Goal: Check status: Check status

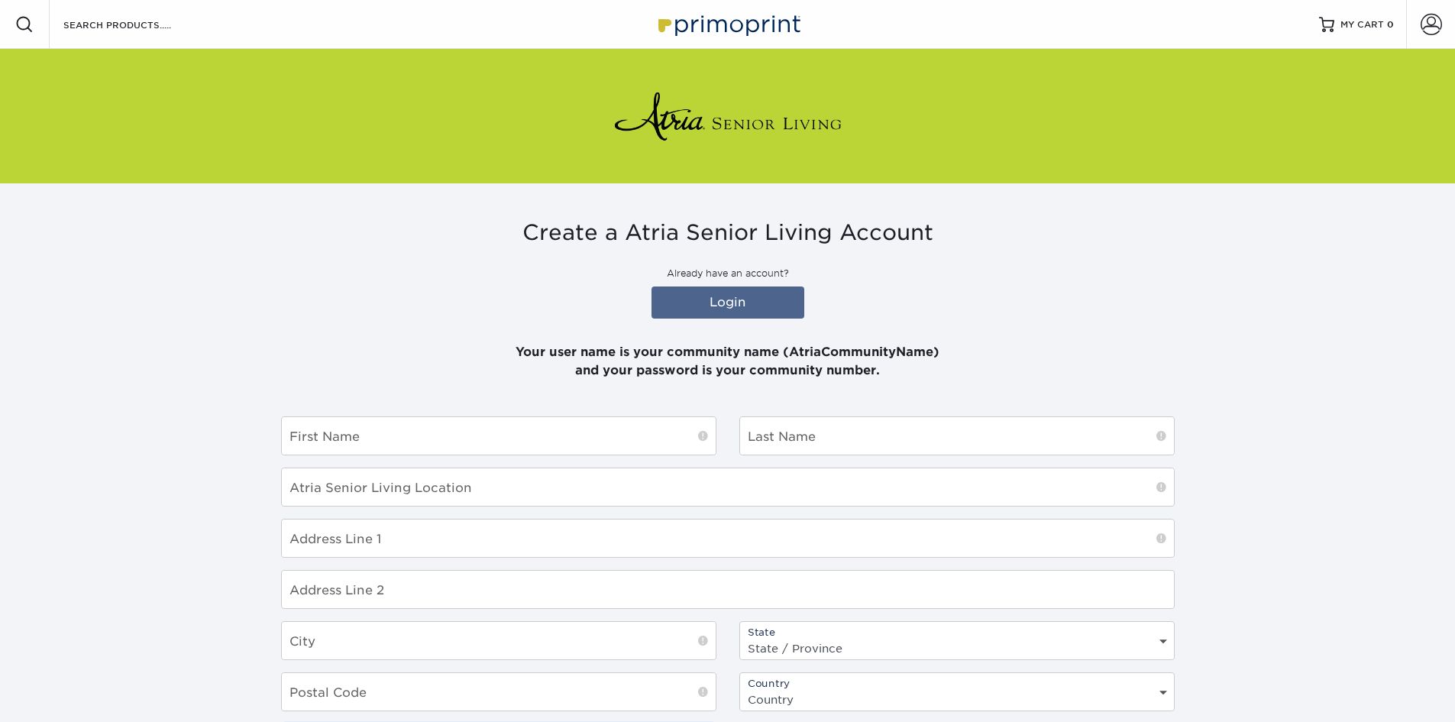
type input "AtriaWalnutCreek"
drag, startPoint x: 0, startPoint y: 0, endPoint x: 772, endPoint y: 295, distance: 826.0
click at [772, 295] on link "Login" at bounding box center [728, 302] width 153 height 32
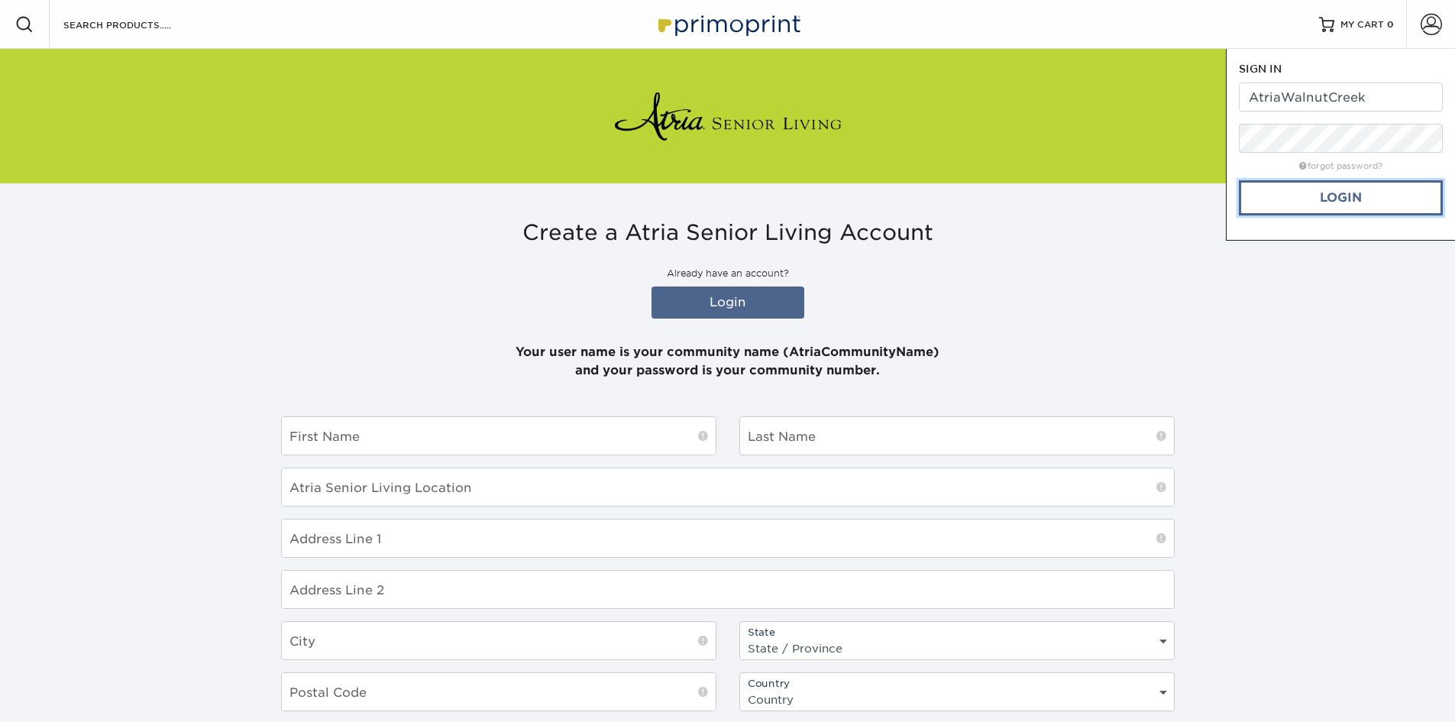
click at [1295, 212] on link "Login" at bounding box center [1341, 197] width 204 height 35
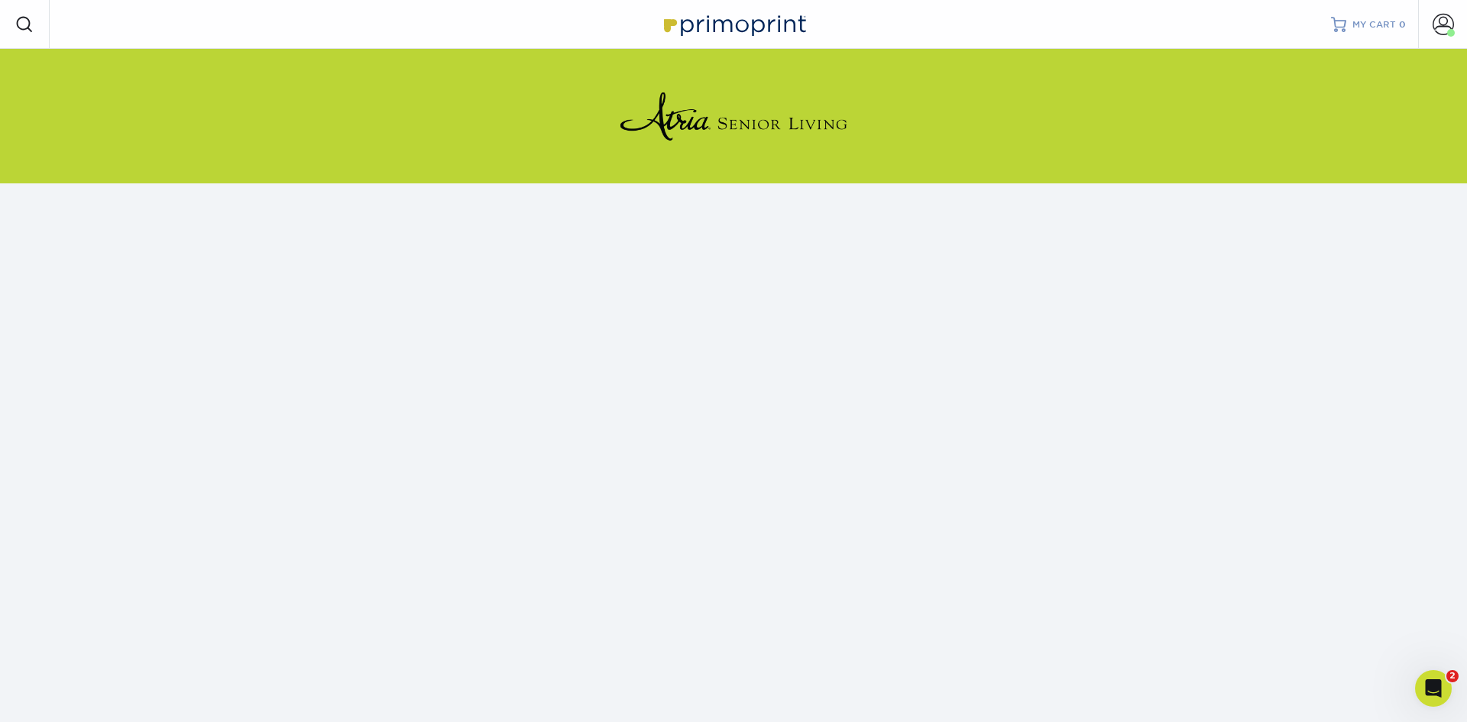
click at [1358, 30] on span "MY CART" at bounding box center [1374, 24] width 44 height 13
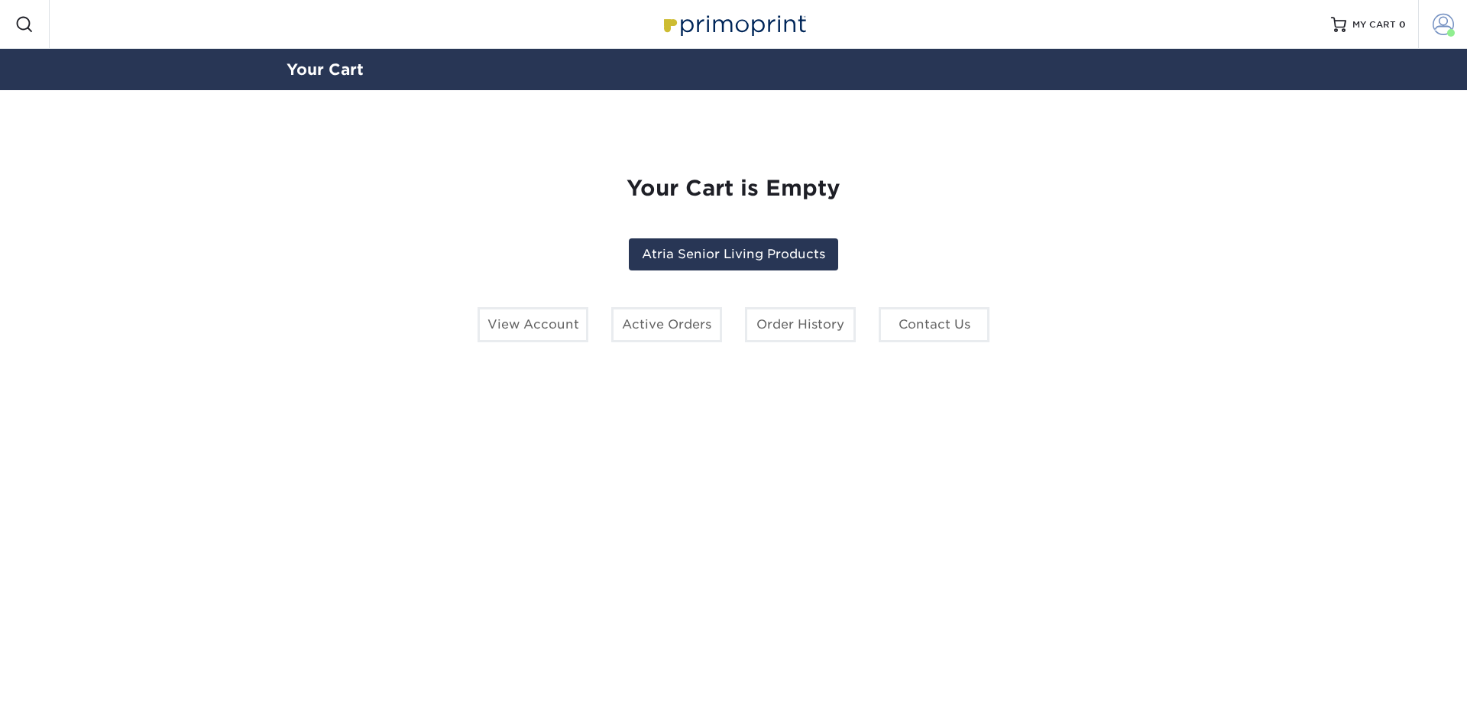
click at [1430, 18] on link "Account" at bounding box center [1442, 24] width 49 height 49
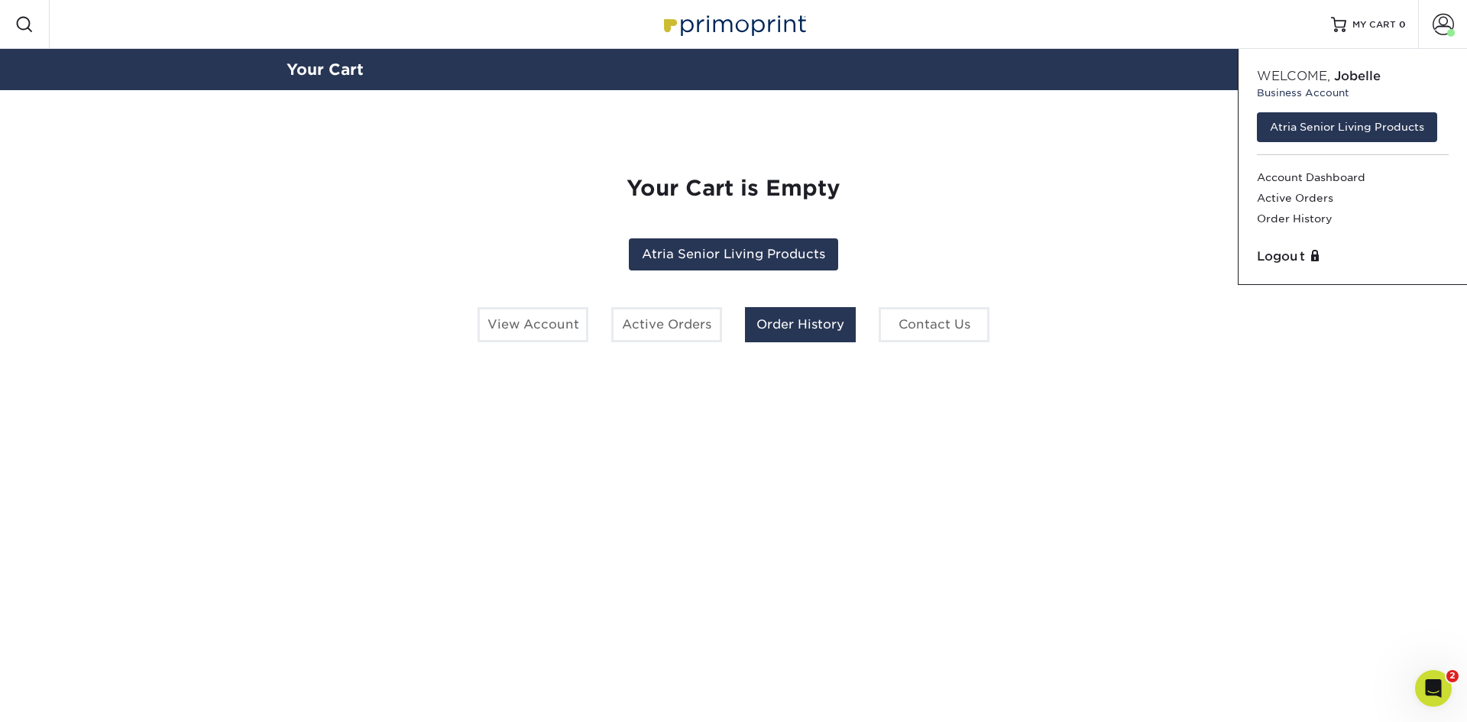
click at [777, 329] on link "Order History" at bounding box center [800, 324] width 111 height 35
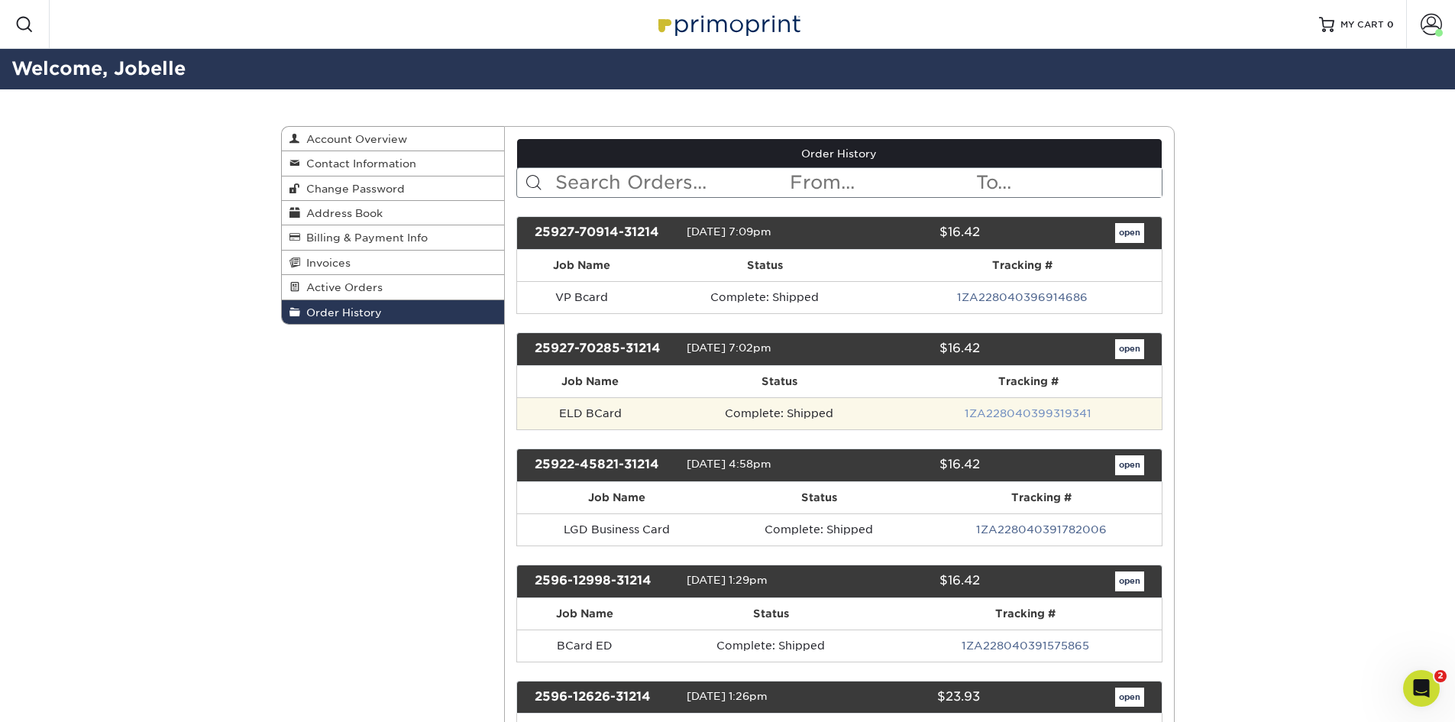
click at [1052, 416] on link "1ZA228040399319341" at bounding box center [1028, 413] width 127 height 12
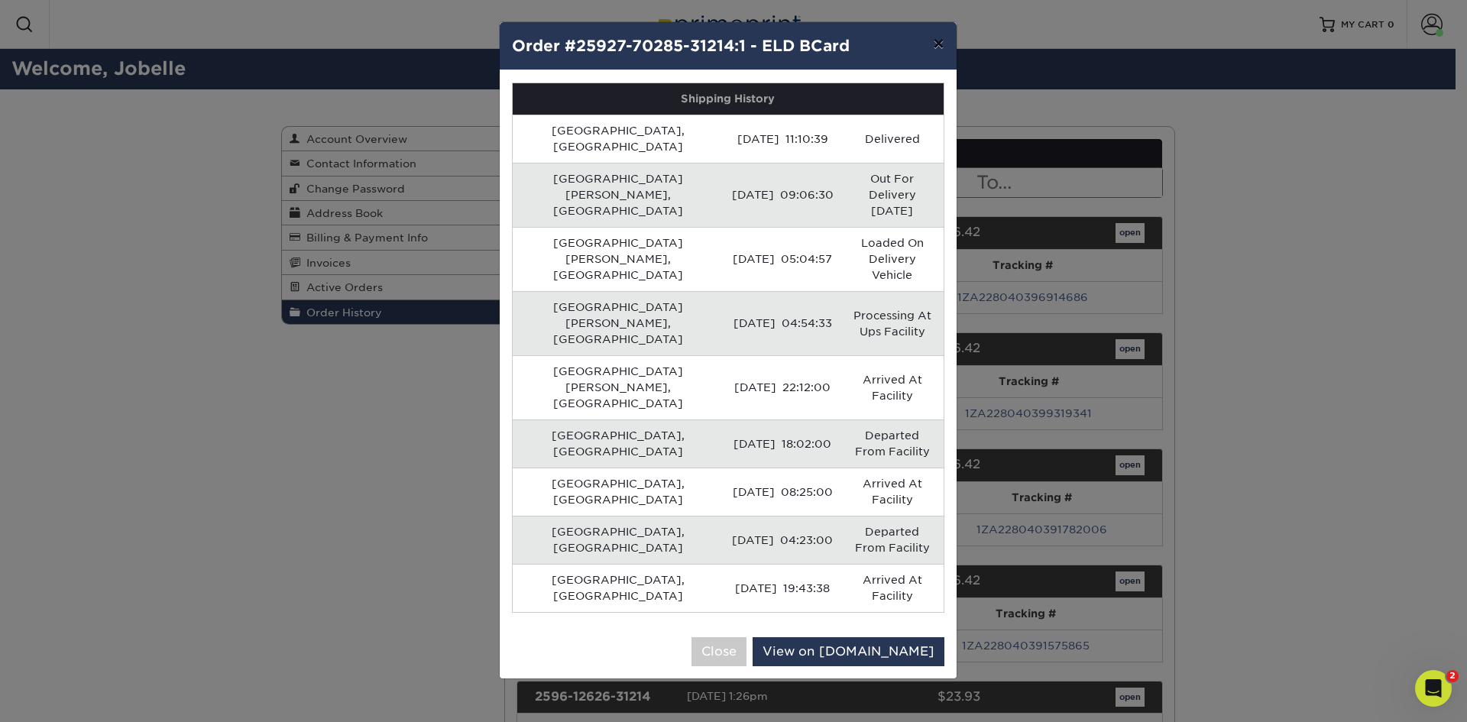
click at [938, 39] on button "×" at bounding box center [938, 43] width 35 height 43
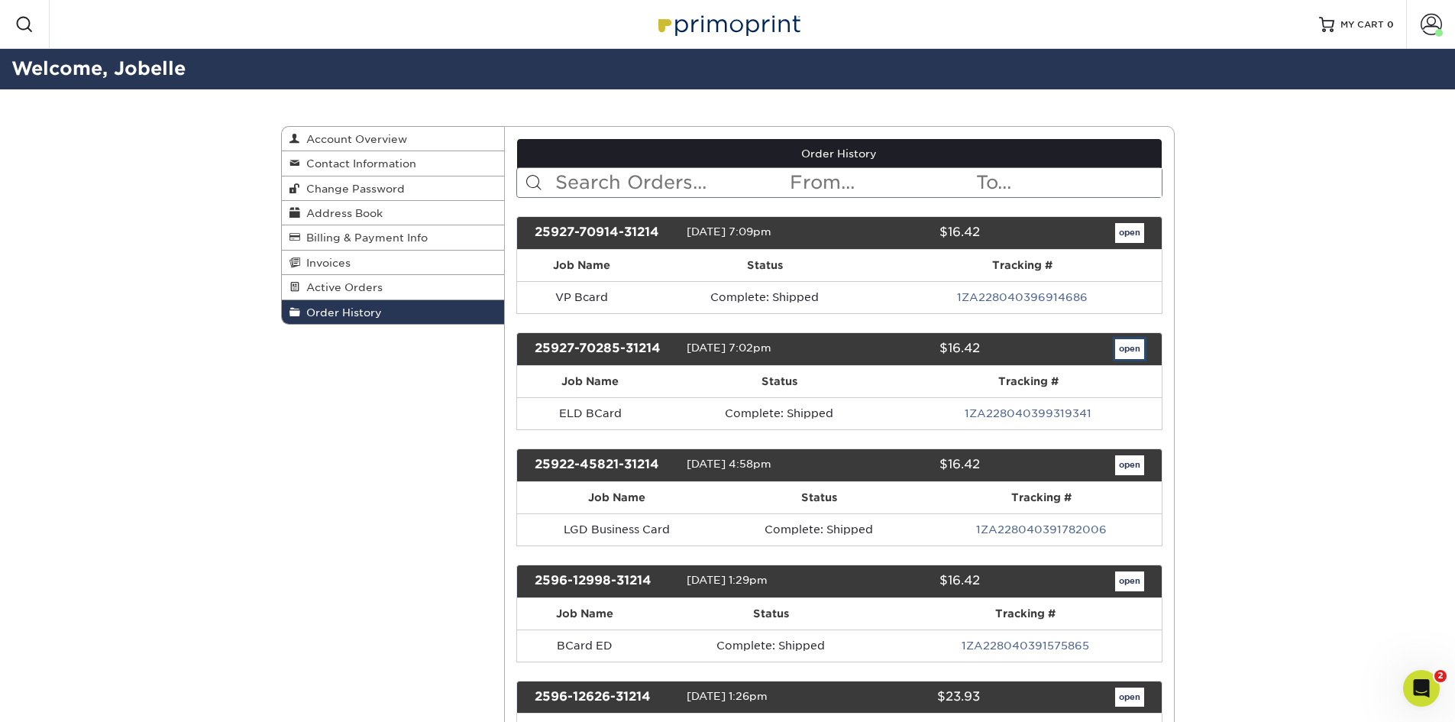
click at [1133, 348] on link "open" at bounding box center [1129, 349] width 29 height 20
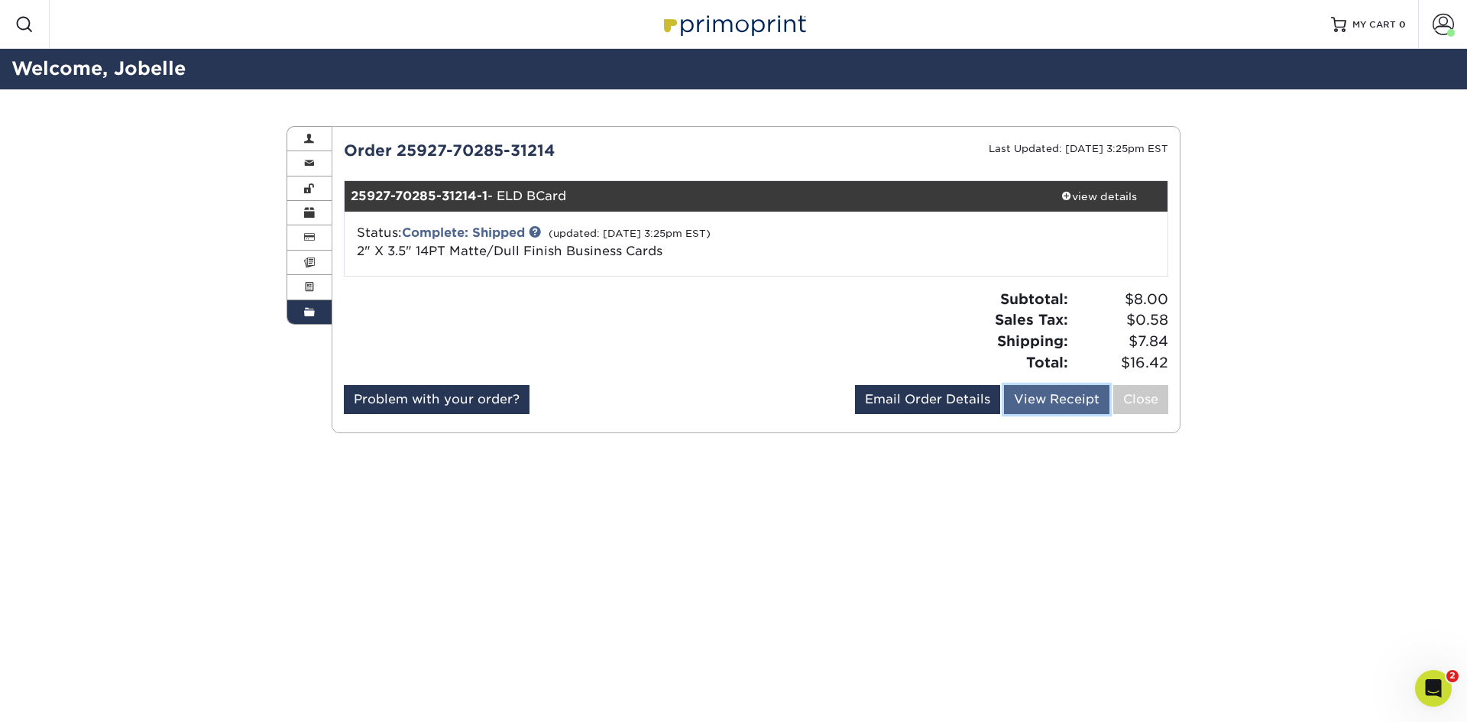
click at [1037, 395] on link "View Receipt" at bounding box center [1056, 399] width 105 height 29
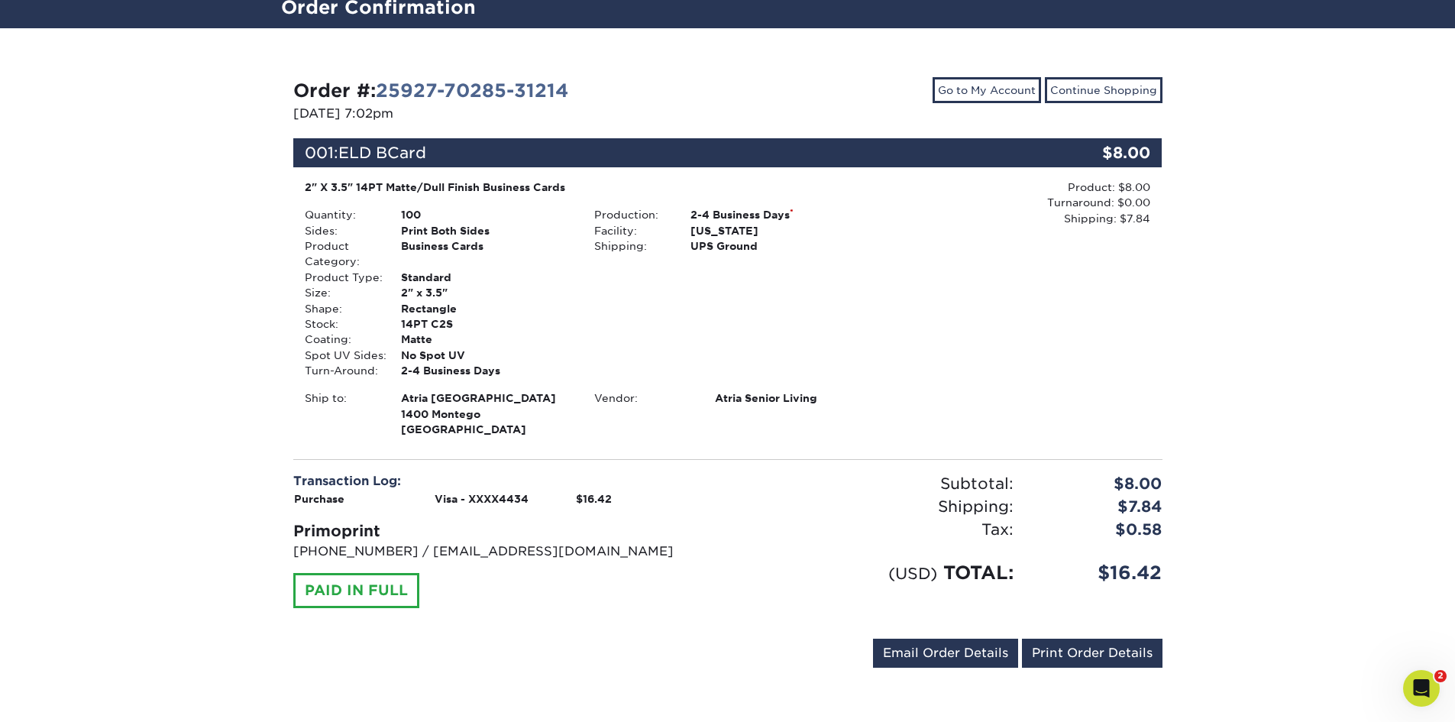
scroll to position [62, 0]
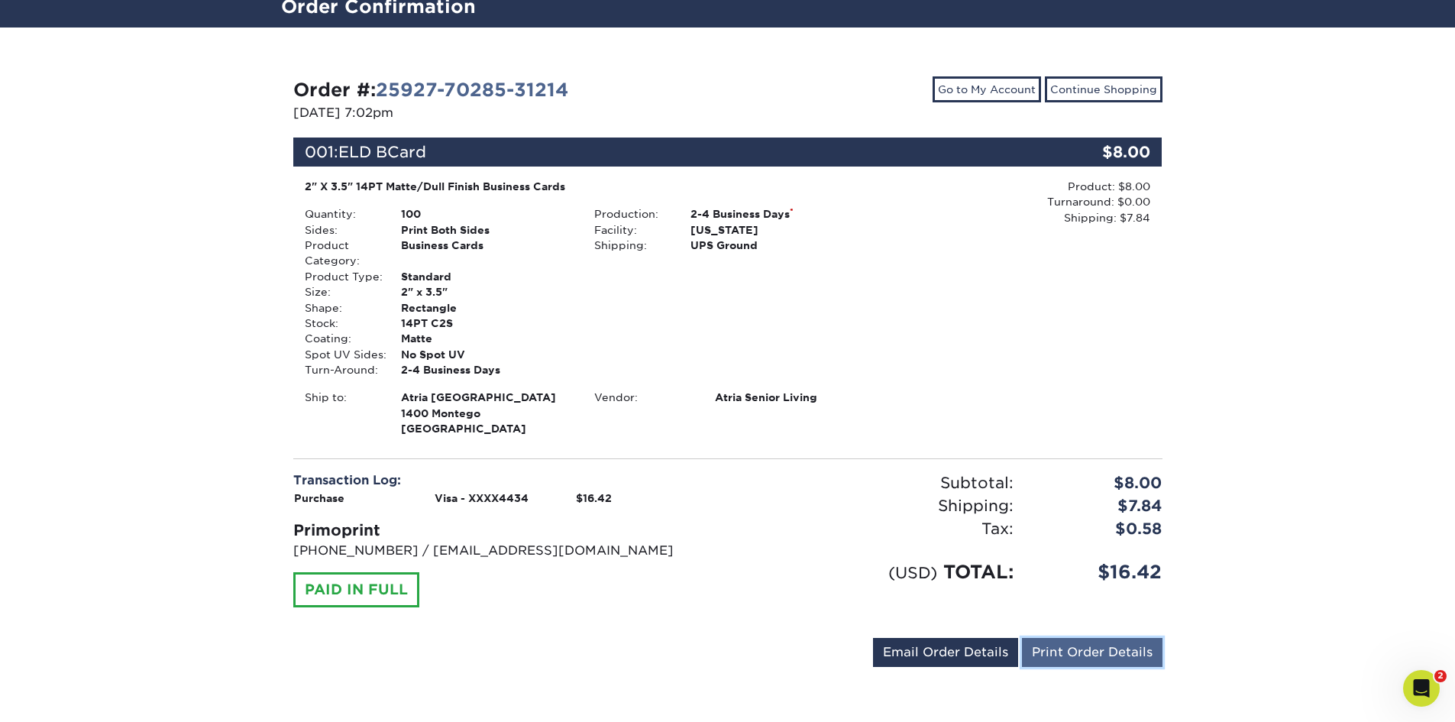
click at [1057, 645] on link "Print Order Details" at bounding box center [1092, 652] width 141 height 29
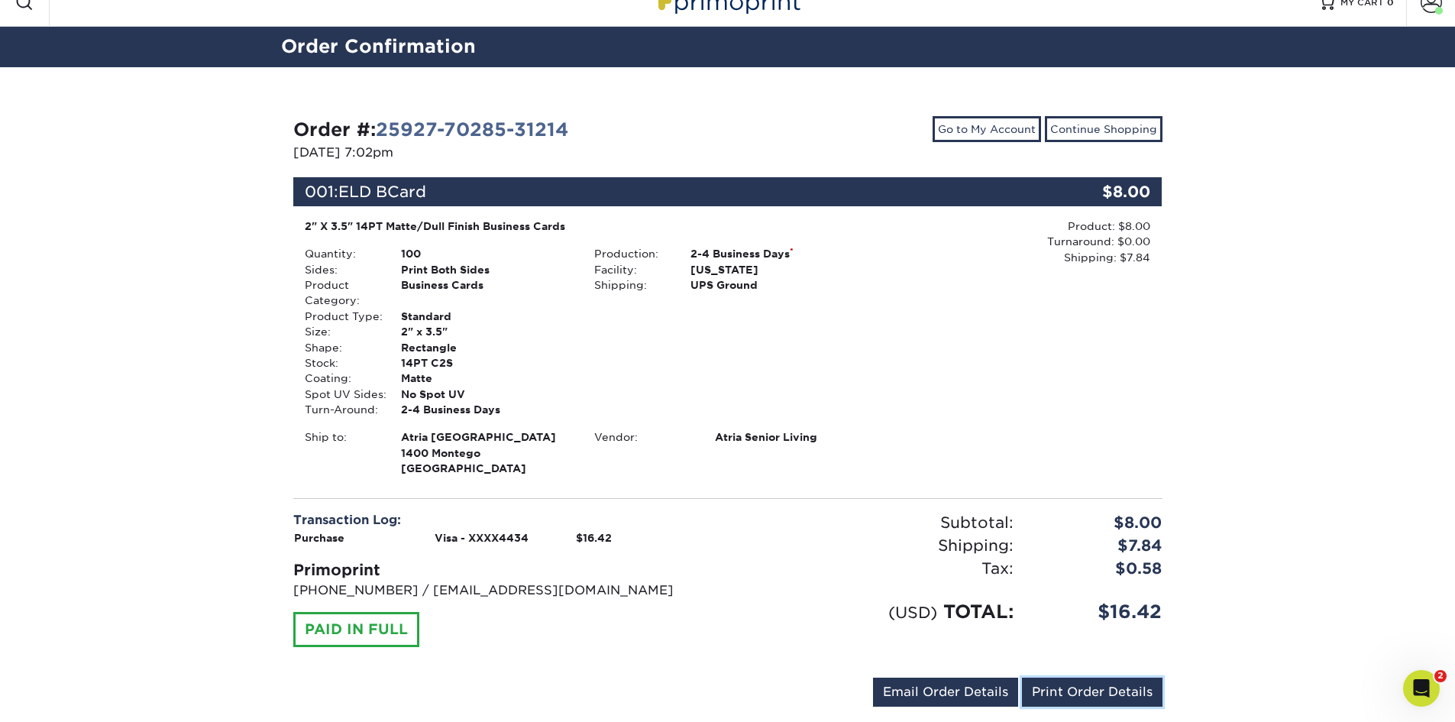
scroll to position [0, 0]
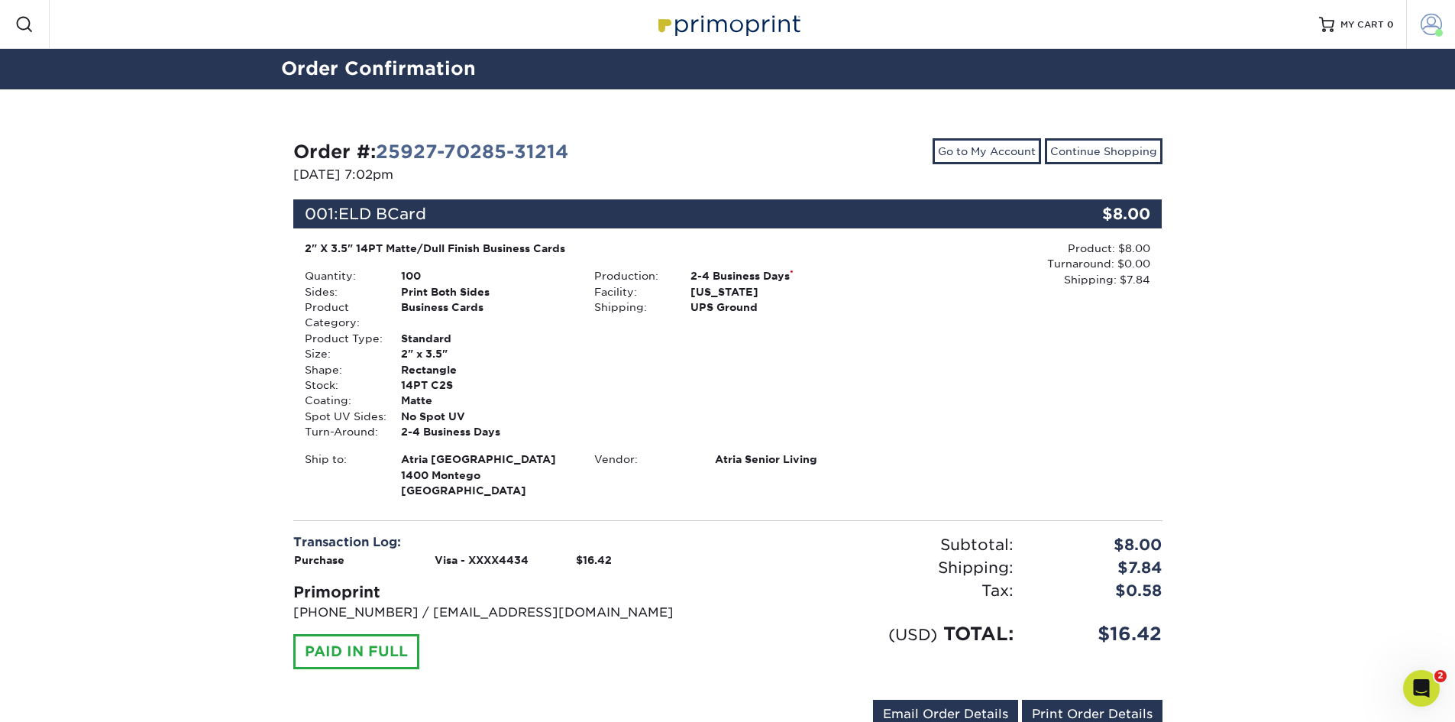
click at [1436, 31] on span at bounding box center [1439, 33] width 8 height 8
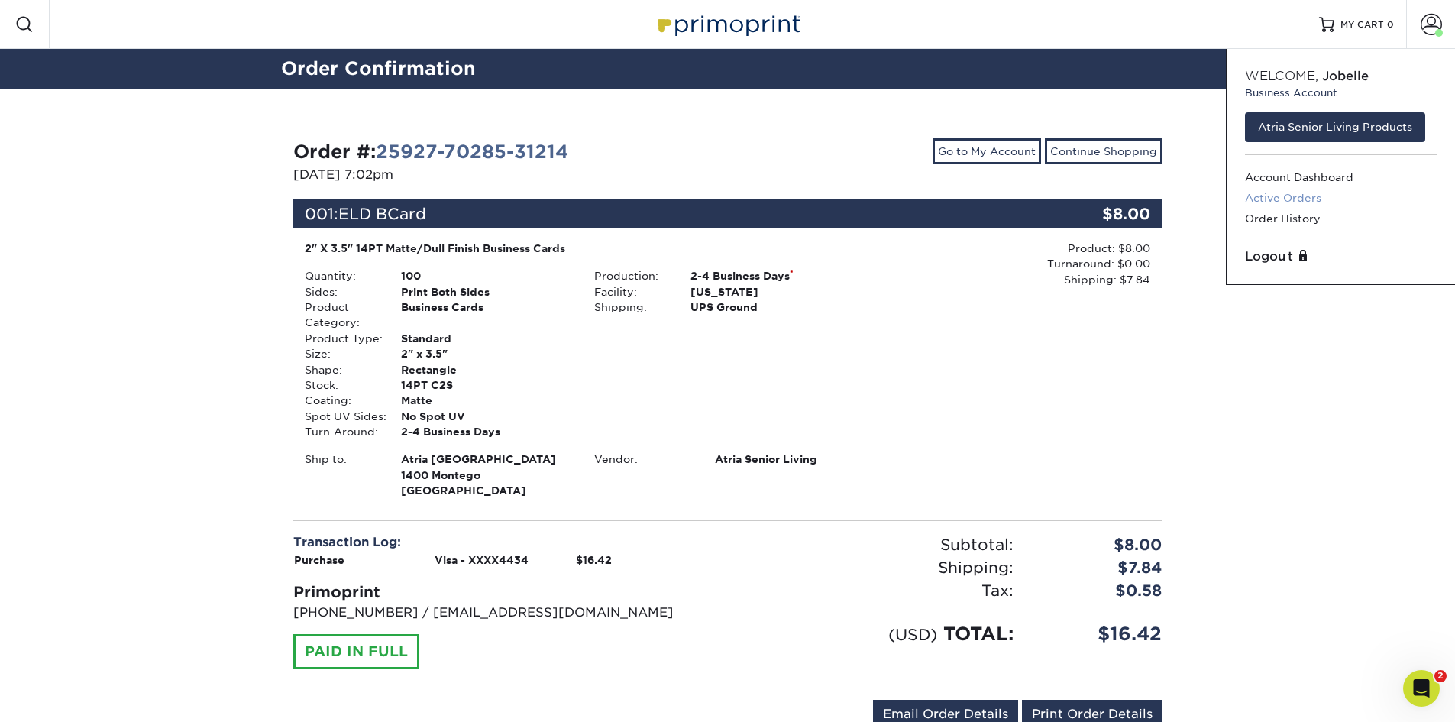
click at [1299, 202] on link "Active Orders" at bounding box center [1341, 198] width 192 height 21
click at [1293, 217] on link "Order History" at bounding box center [1341, 219] width 192 height 21
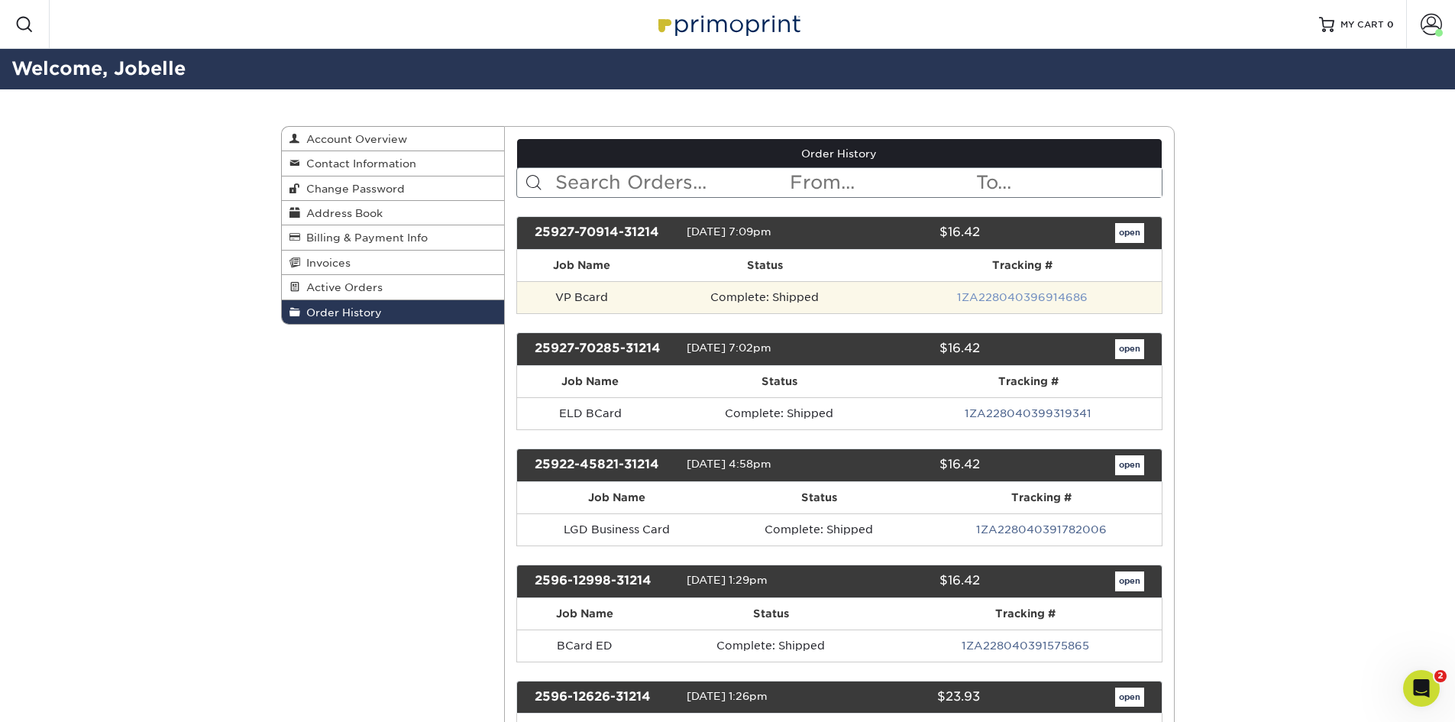
click at [1073, 299] on link "1ZA228040396914686" at bounding box center [1022, 297] width 131 height 12
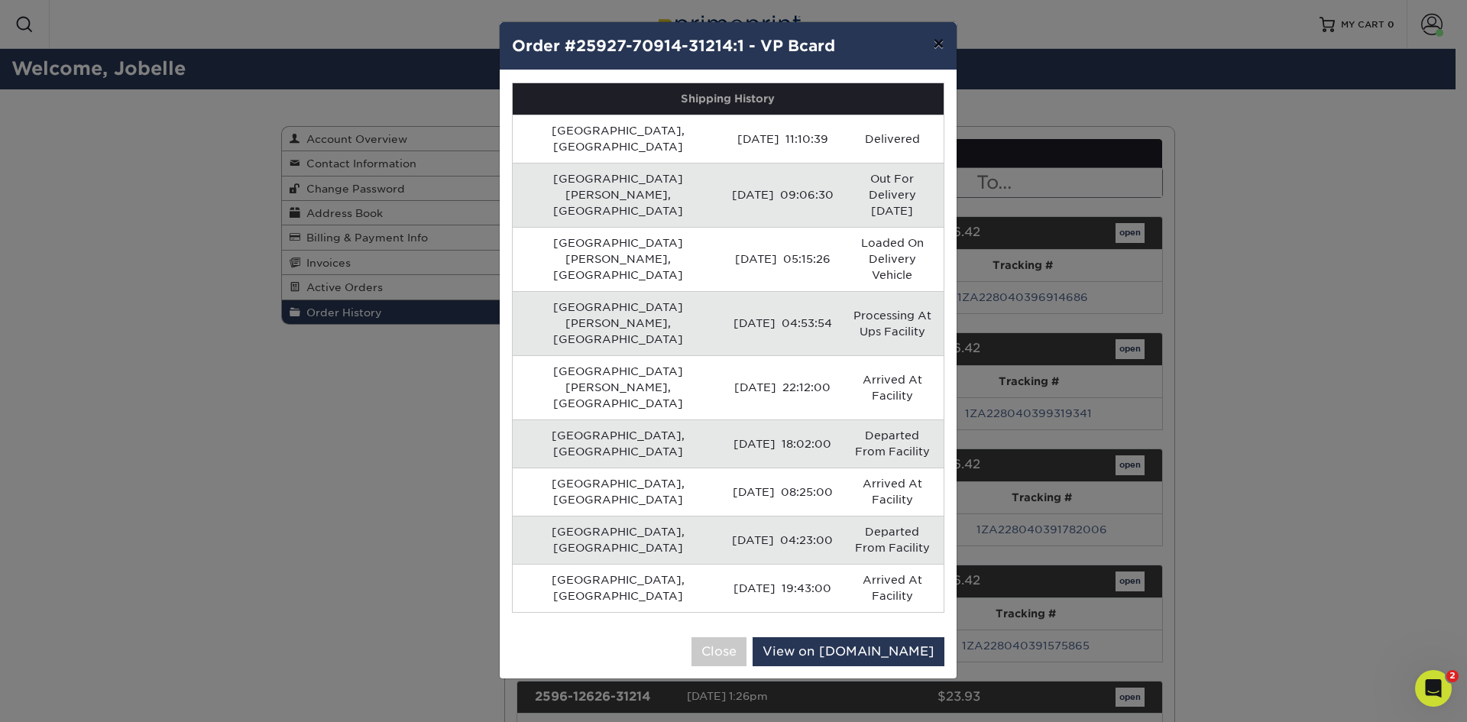
click at [936, 43] on button "×" at bounding box center [938, 43] width 35 height 43
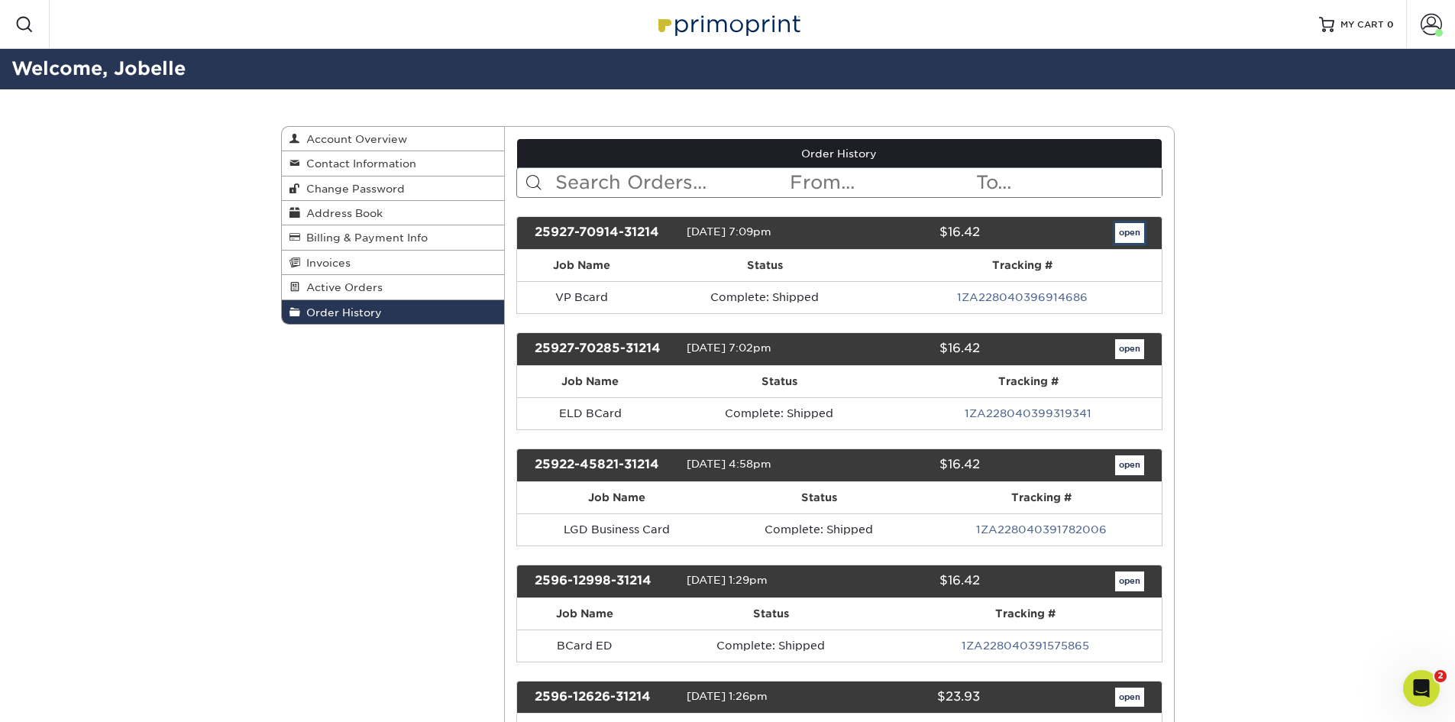
click at [1135, 241] on link "open" at bounding box center [1129, 233] width 29 height 20
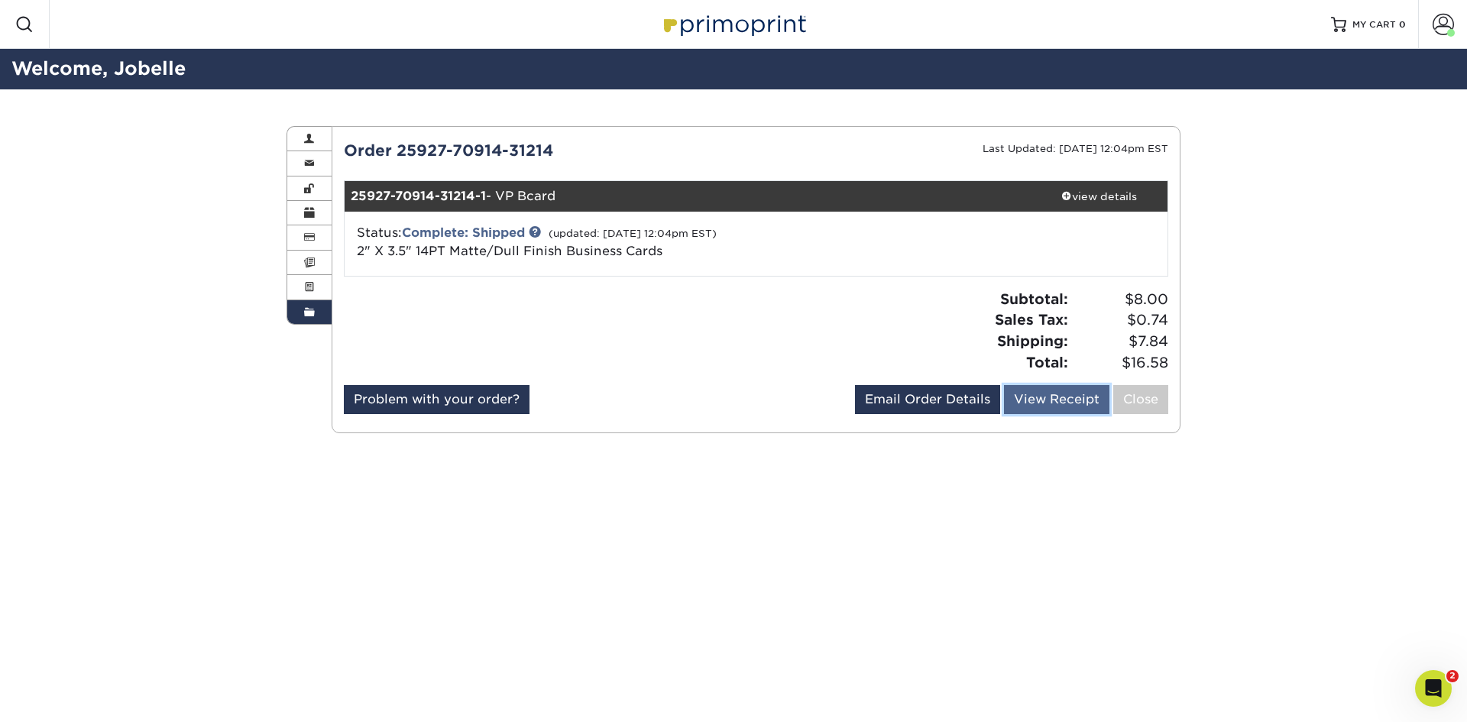
click at [1045, 403] on link "View Receipt" at bounding box center [1056, 399] width 105 height 29
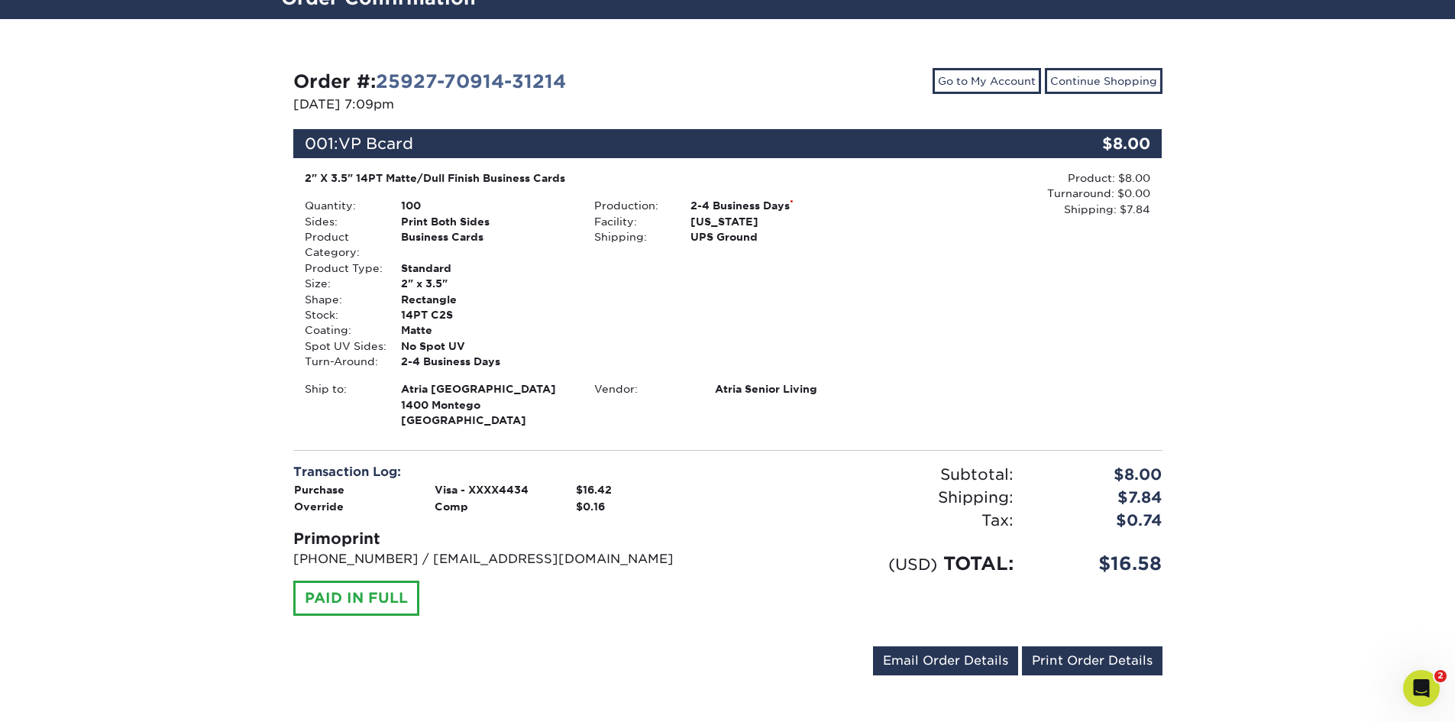
scroll to position [79, 0]
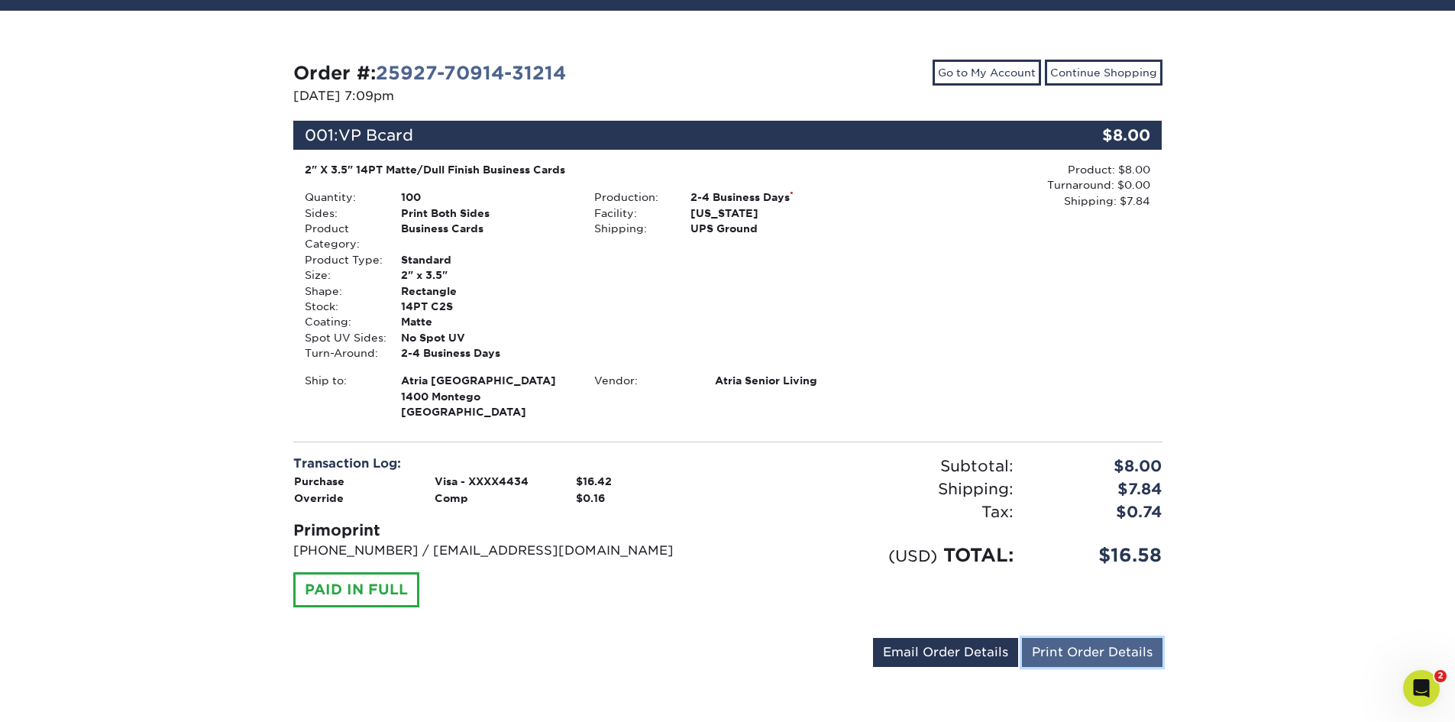
click at [1046, 649] on link "Print Order Details" at bounding box center [1092, 652] width 141 height 29
